Goal: Task Accomplishment & Management: Use online tool/utility

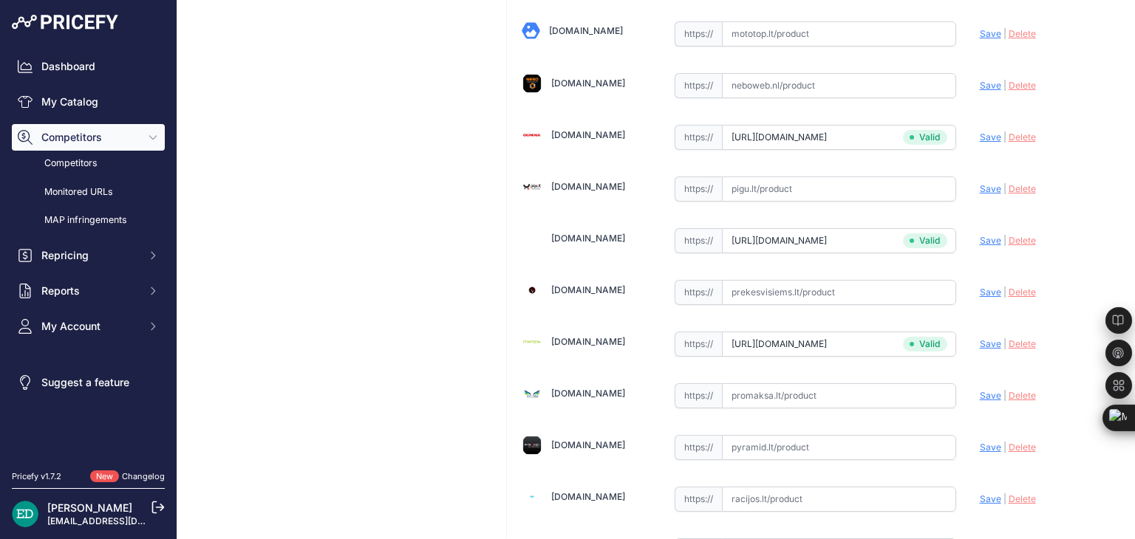
scroll to position [5025, 0]
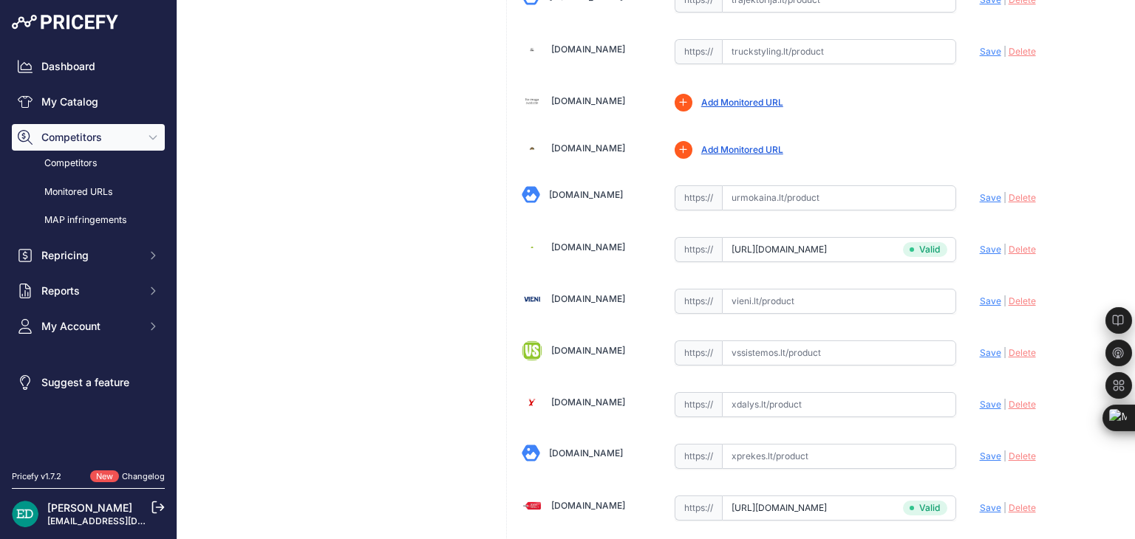
click at [736, 289] on input "text" at bounding box center [839, 301] width 234 height 25
paste input "https://vieni.lt/lt/ip-kameros/153276-reolink-4k-smart-wifi-security-camera-alt…"
type input "https://vieni.lt/lt/ip-kameros/153276-reolink-4k-smart-wifi-security-camera-alt…"
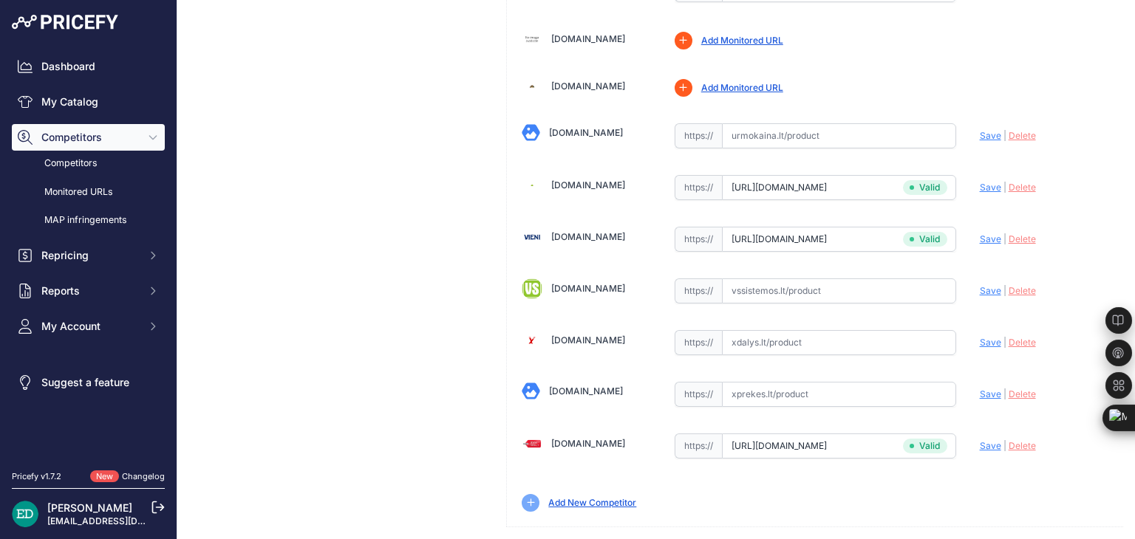
scroll to position [204, 0]
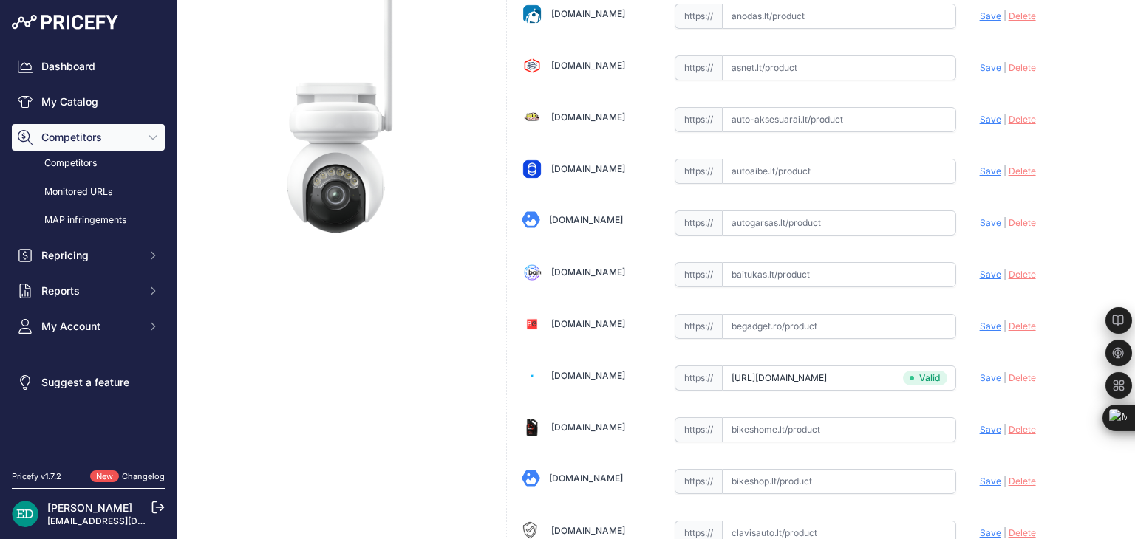
click at [795, 264] on input "text" at bounding box center [839, 274] width 234 height 25
paste input "https://baitukas.lt/produktas/reolink-4k-smart-wifi-security-camera-altas-serie…"
click at [980, 272] on span "Save" at bounding box center [990, 274] width 21 height 11
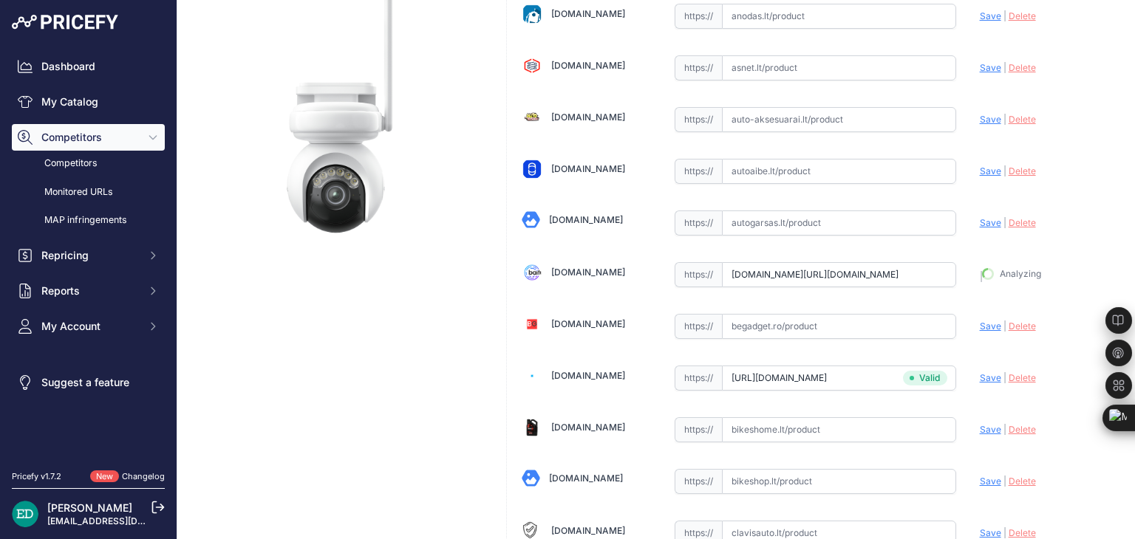
type input "https://baitukas.lt/produktas/reolink-4k-smart-wifi-security-camera-altas-serie…"
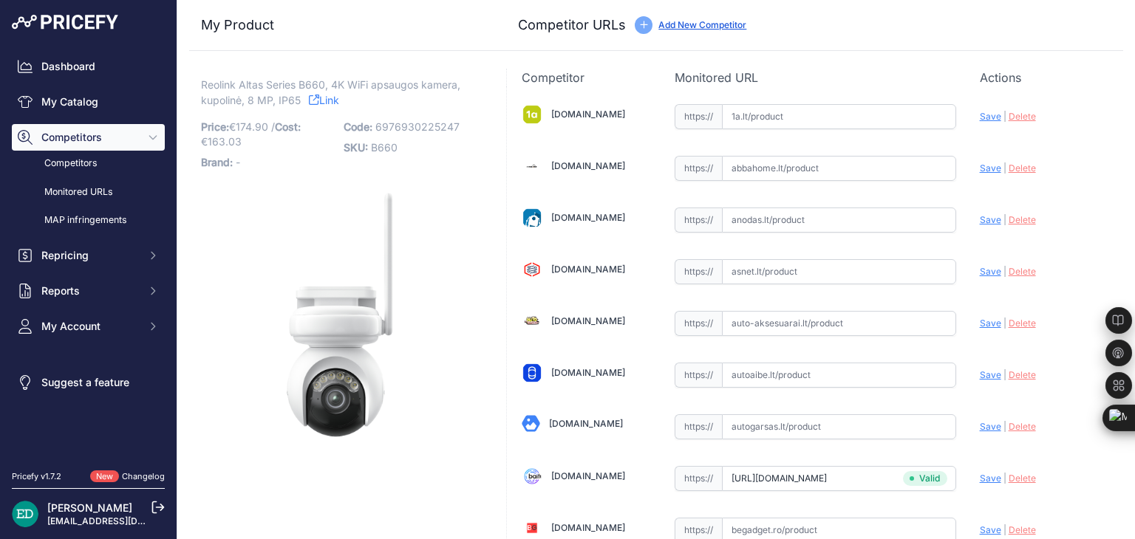
scroll to position [513, 0]
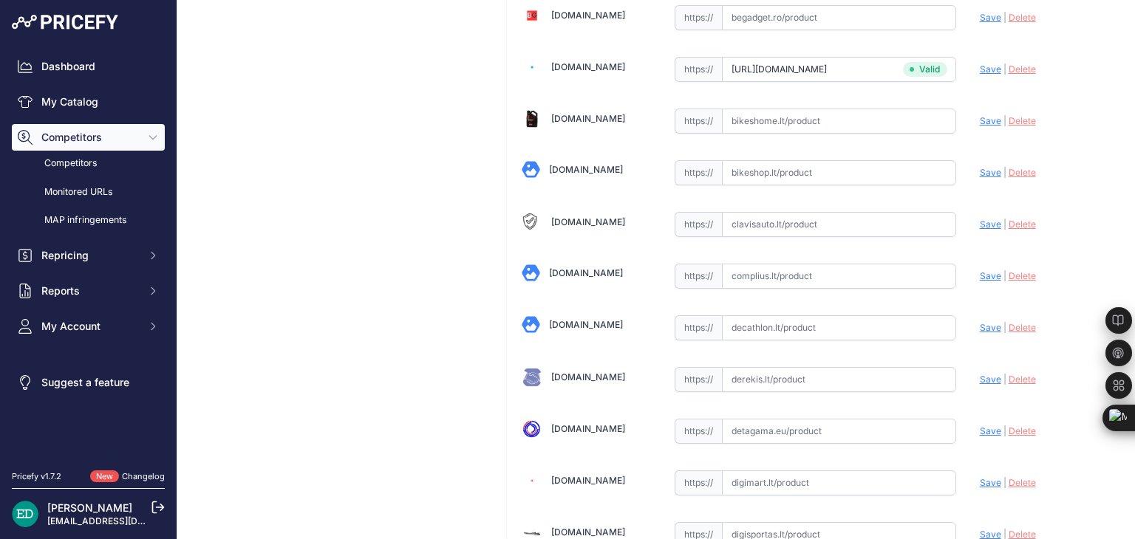
click at [825, 265] on input "text" at bounding box center [839, 276] width 234 height 25
paste input "https://complius.lt/bwpt4k07w-reolink-altas-series-b660-camera?utm_source=kaina…"
click at [980, 270] on span "Save" at bounding box center [990, 275] width 21 height 11
type input "https://complius.lt/bwpt4k07w-reolink-altas-series-b660-camera?prirule_jdsnikfk…"
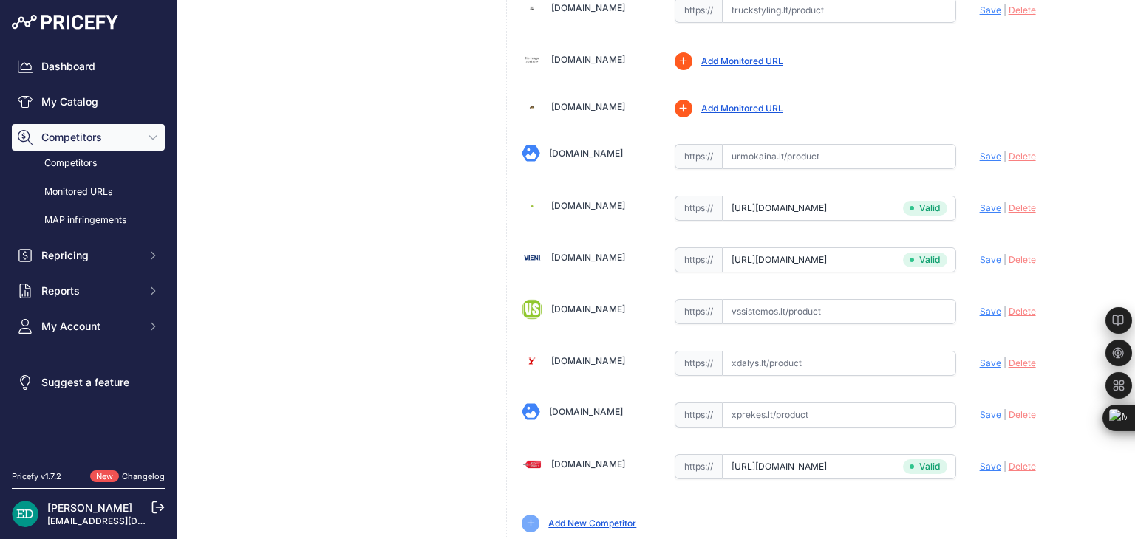
scroll to position [5087, 0]
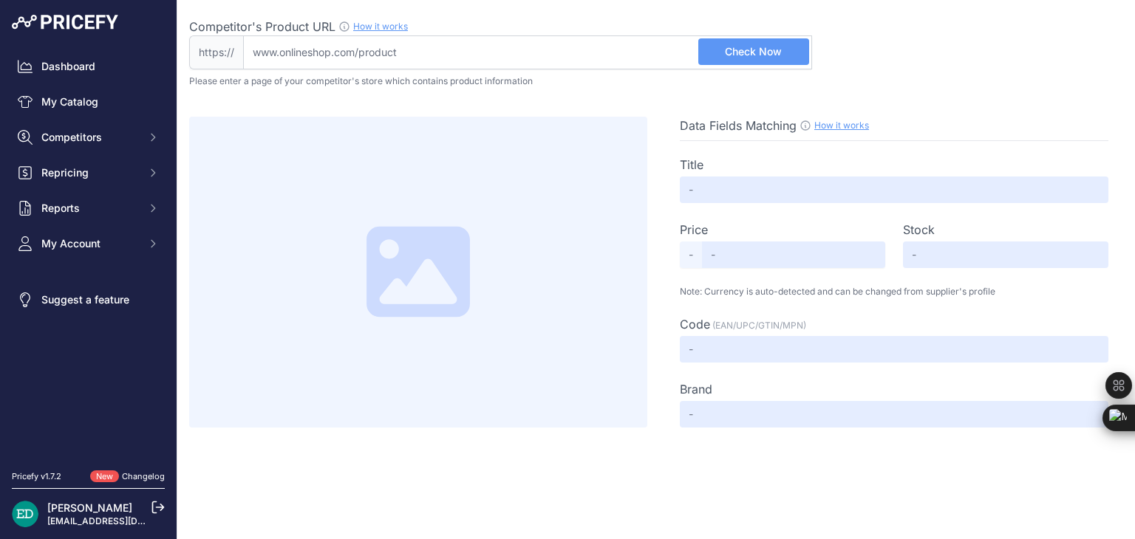
click at [575, 35] on input "Competitor's Product URL How it works In order to create your competitor's extr…" at bounding box center [527, 52] width 569 height 34
paste input "https://www.procam.lt/reolink-altas-series-b660-8-mp-lauko-dome-wifi-kamera-su-…"
type input "www.procam.lt/reolink-altas-series-b660-8-mp-lauko-dome-wifi-kamera-su-4-mm-fik…"
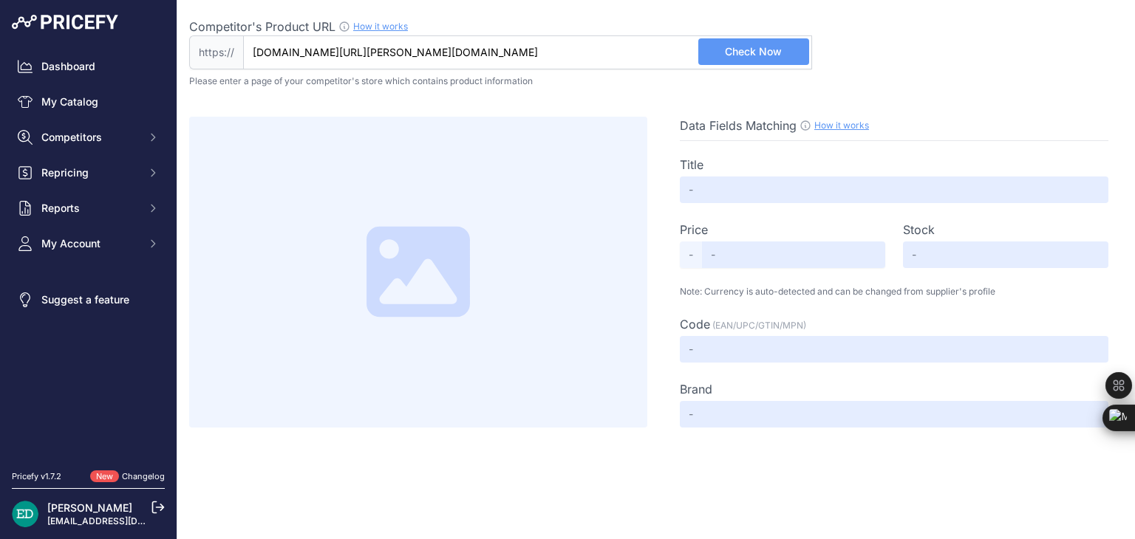
click at [776, 61] on button "Check Now" at bounding box center [753, 51] width 111 height 27
